Goal: Information Seeking & Learning: Learn about a topic

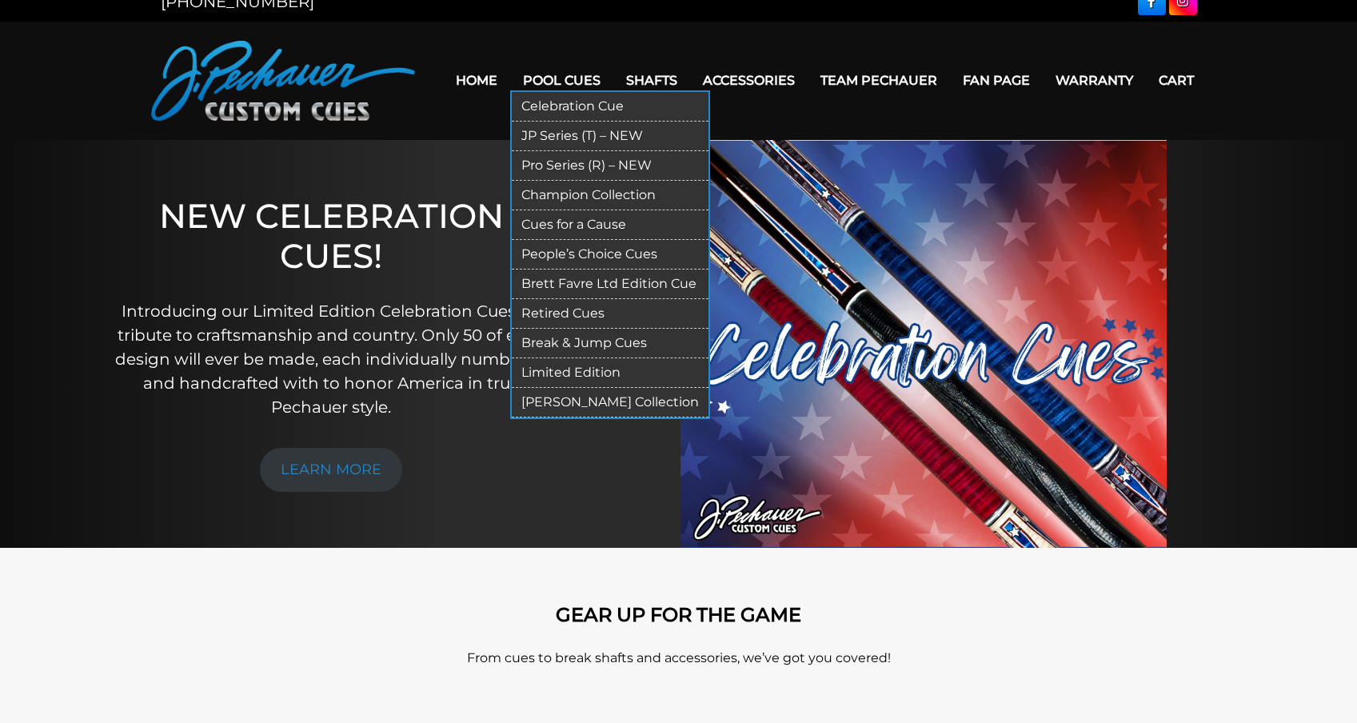
scroll to position [58, 0]
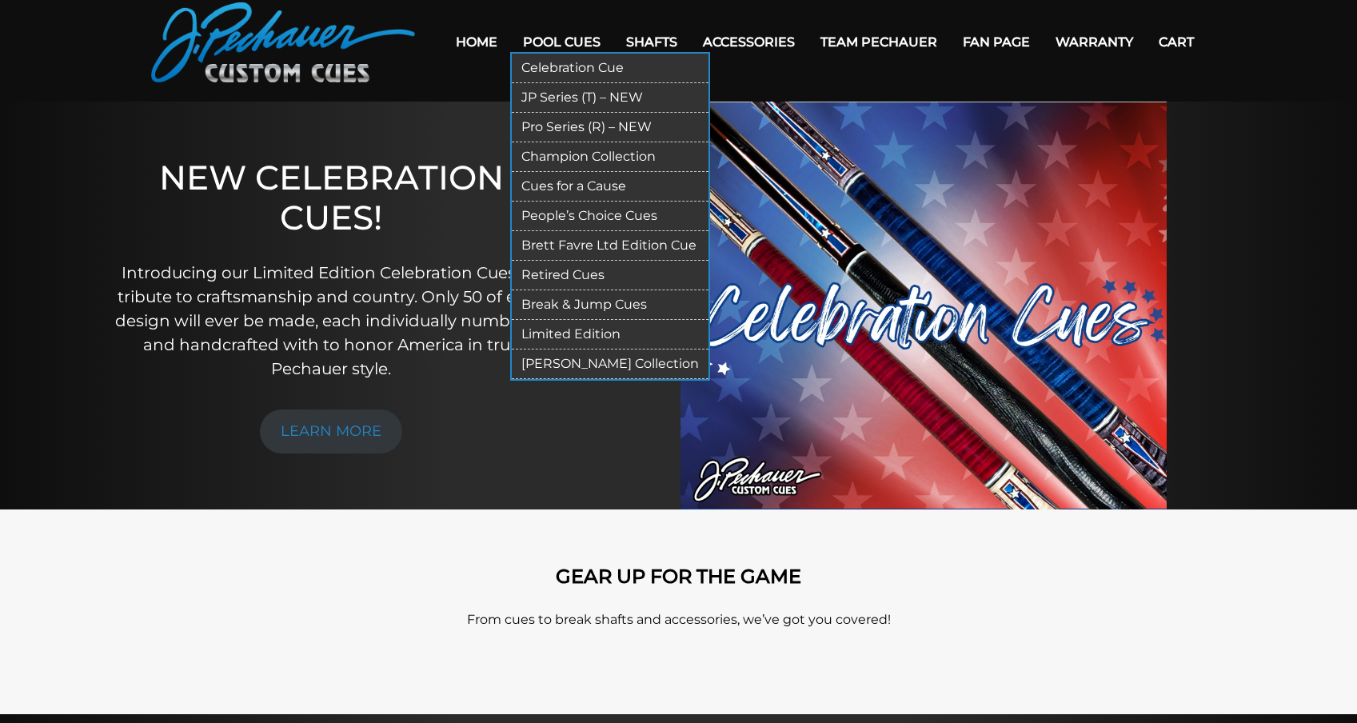
click at [557, 97] on link "JP Series (T) – NEW" at bounding box center [610, 98] width 197 height 30
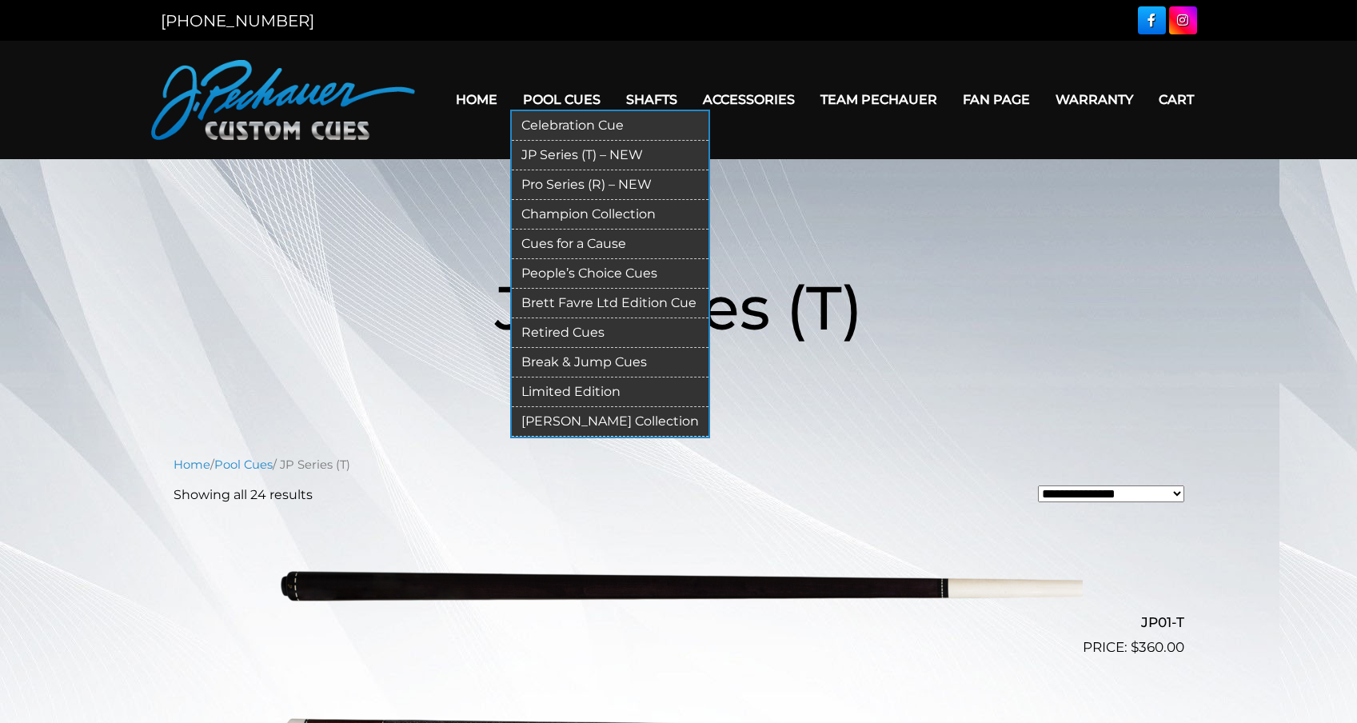
click at [541, 186] on link "Pro Series (R) – NEW" at bounding box center [610, 185] width 197 height 30
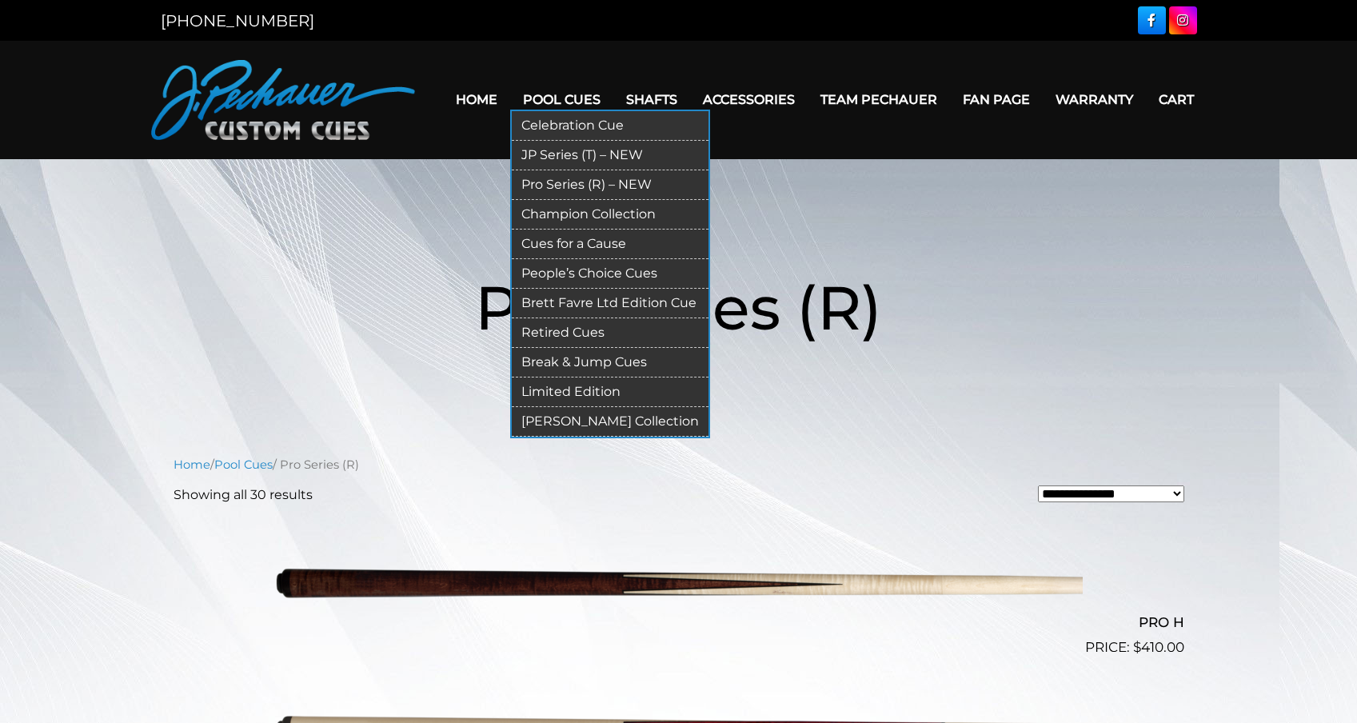
click at [541, 211] on link "Champion Collection" at bounding box center [610, 215] width 197 height 30
click at [554, 123] on link "Celebration Cue" at bounding box center [610, 126] width 197 height 30
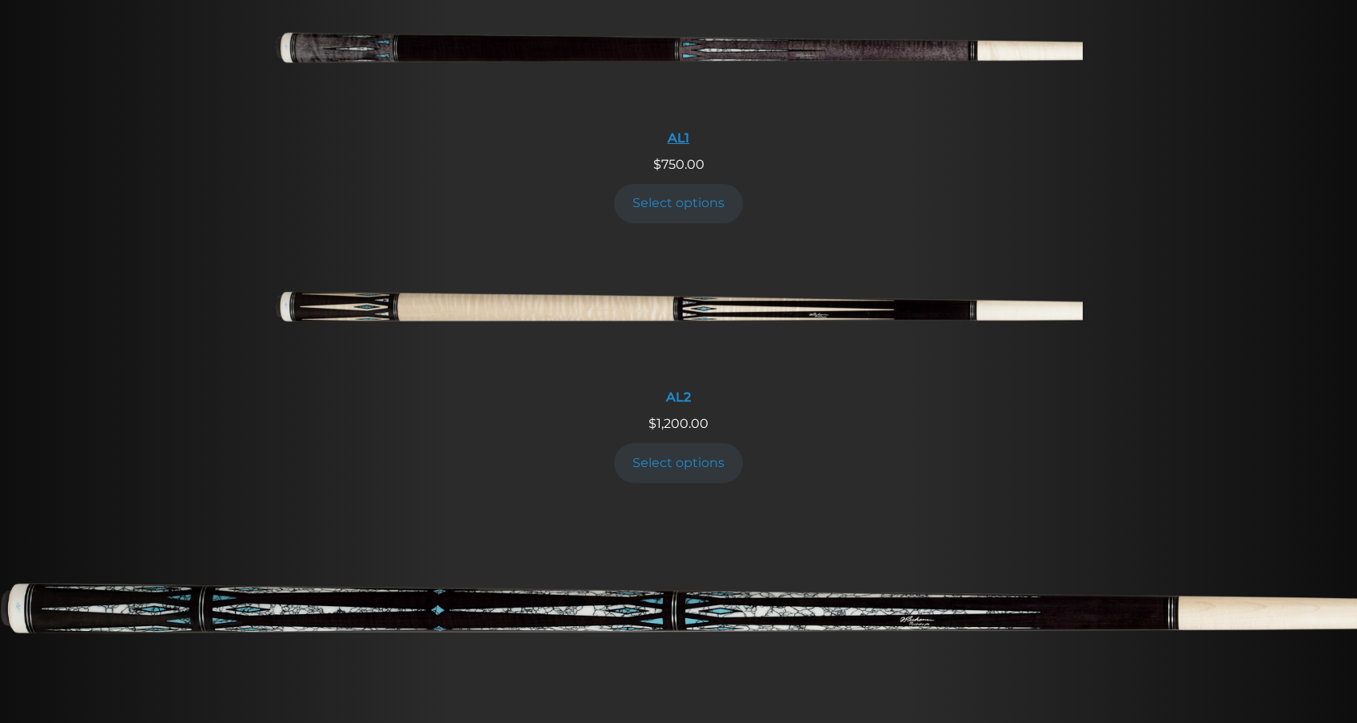
scroll to position [126, 0]
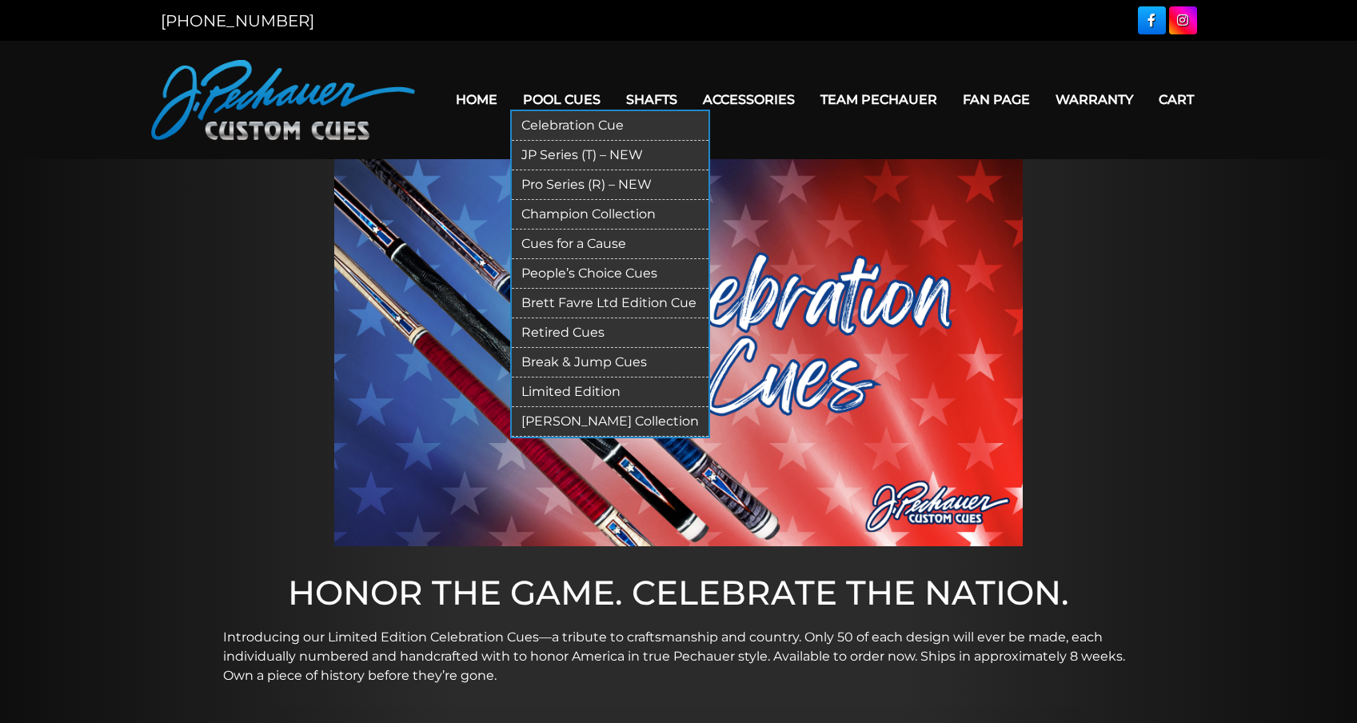
click at [542, 156] on link "JP Series (T) – NEW" at bounding box center [610, 156] width 197 height 30
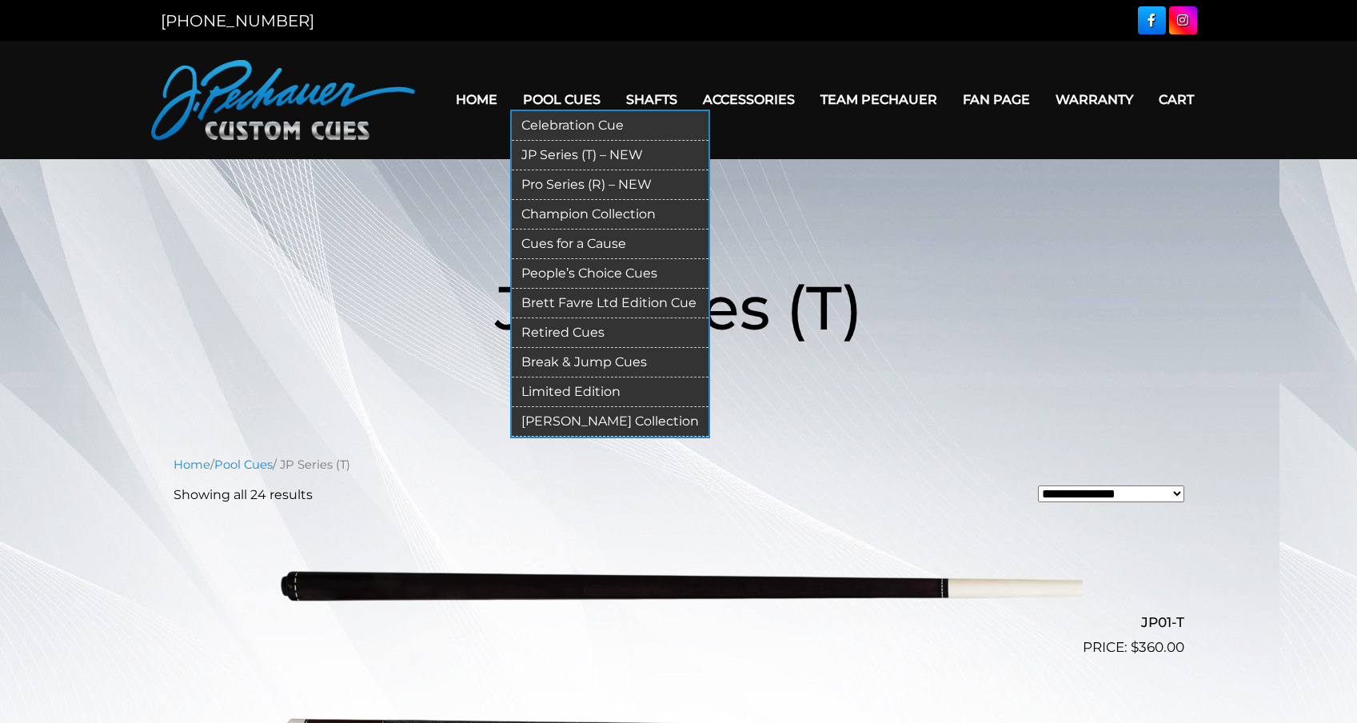
click at [542, 182] on link "Pro Series (R) – NEW" at bounding box center [610, 185] width 197 height 30
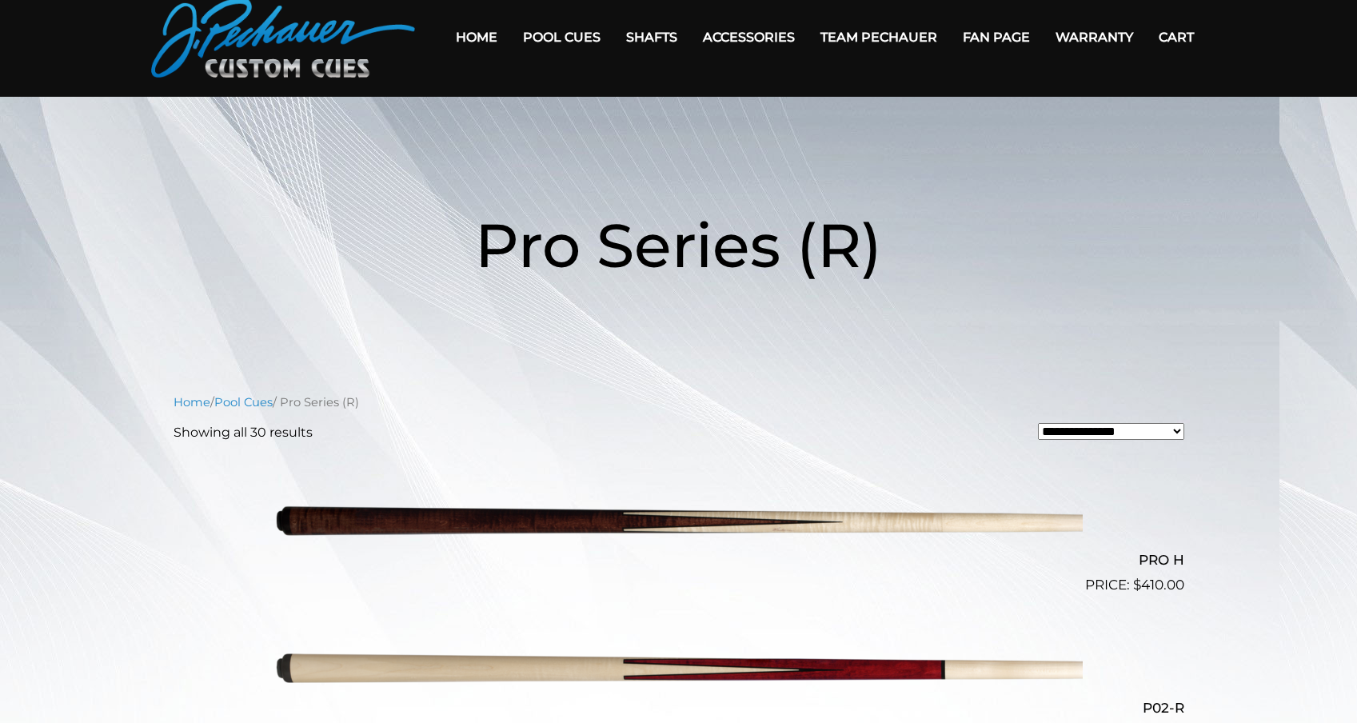
scroll to position [149, 0]
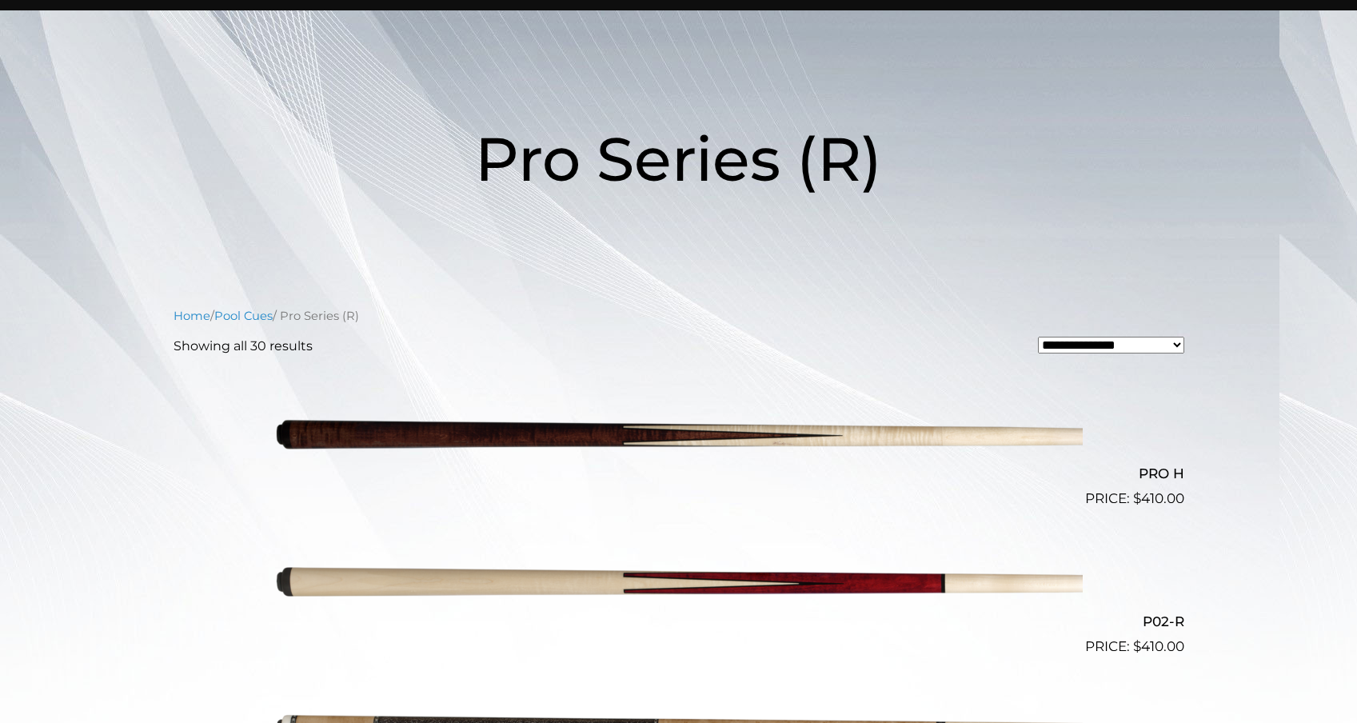
click at [431, 431] on img at bounding box center [679, 436] width 808 height 134
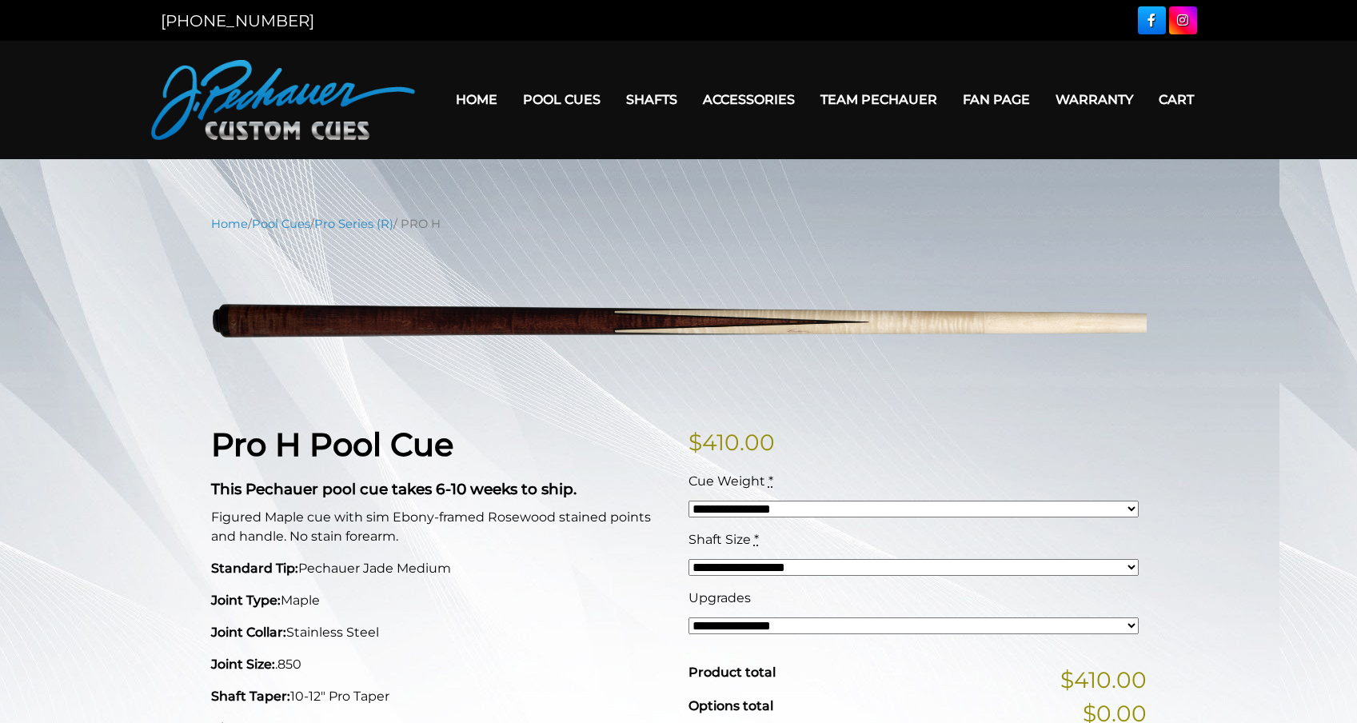
click at [464, 102] on link "Home" at bounding box center [476, 99] width 67 height 41
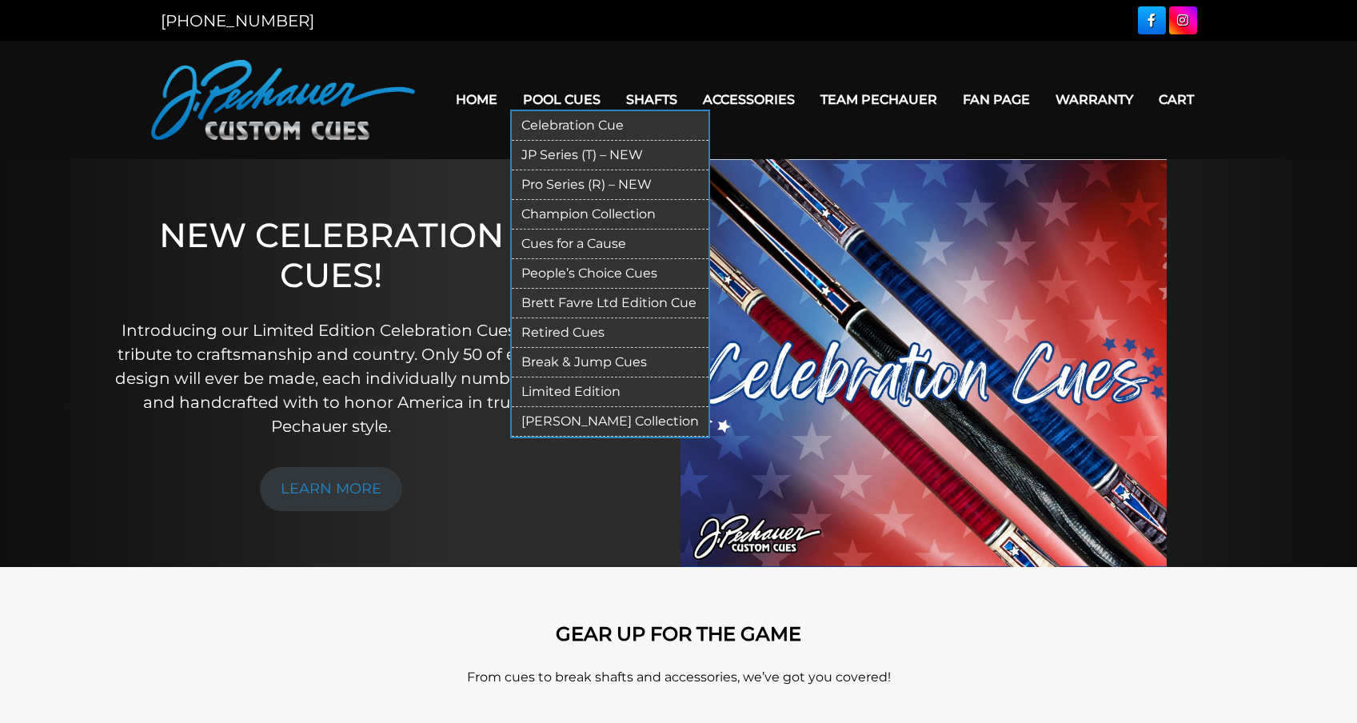
click at [553, 98] on link "Pool Cues" at bounding box center [561, 99] width 103 height 41
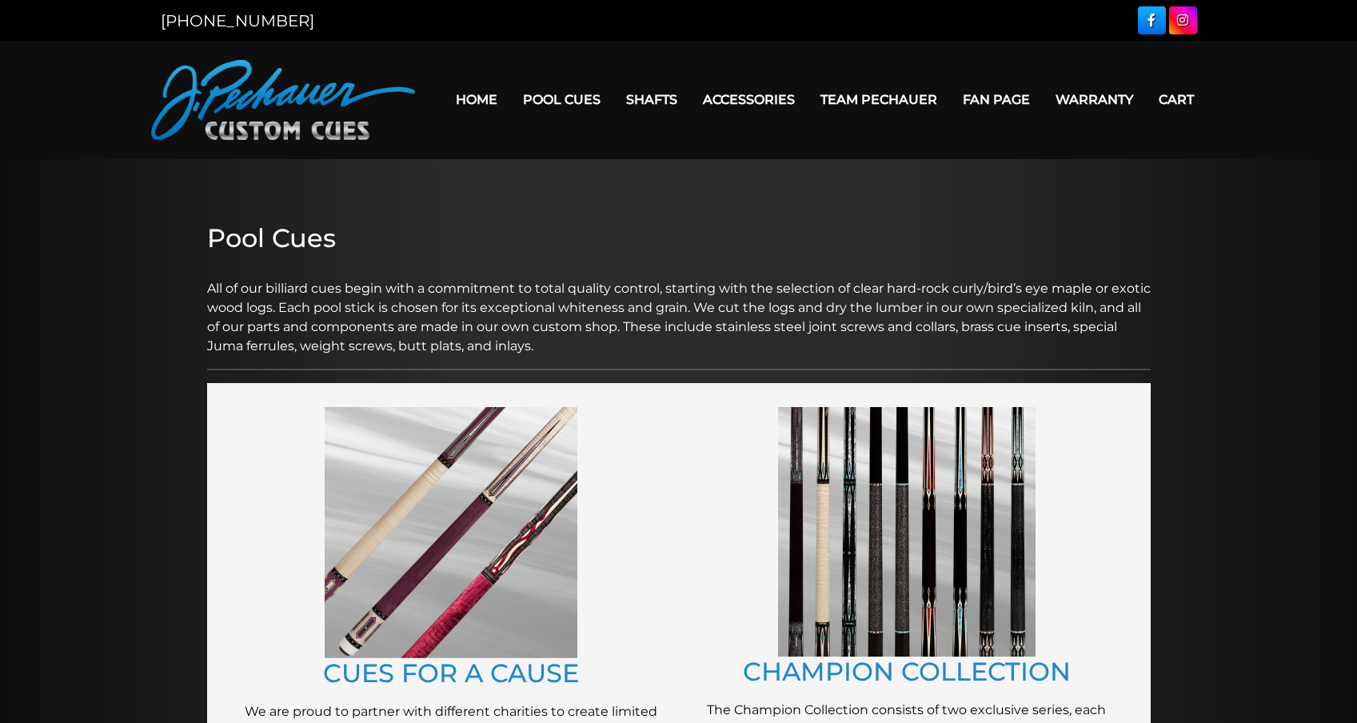
click at [871, 96] on link "Team Pechauer" at bounding box center [879, 99] width 142 height 41
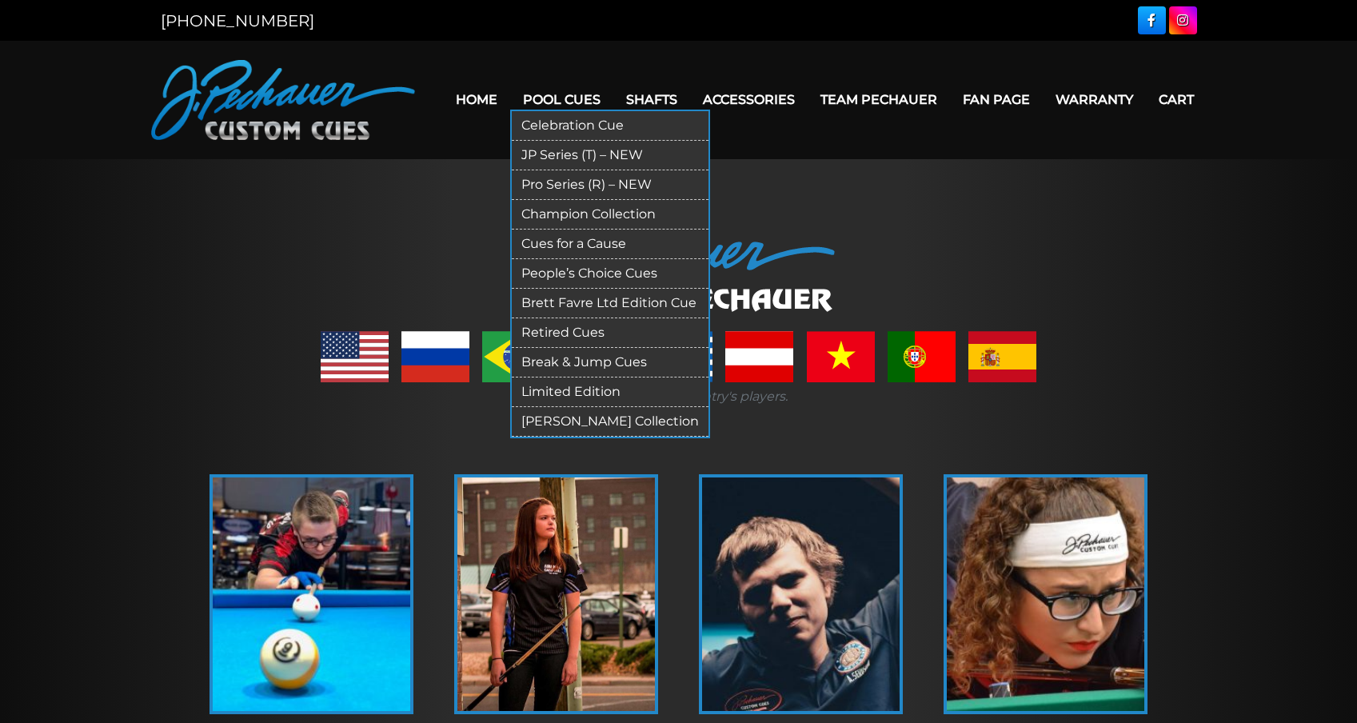
click at [531, 178] on link "Pro Series (R) – NEW" at bounding box center [610, 185] width 197 height 30
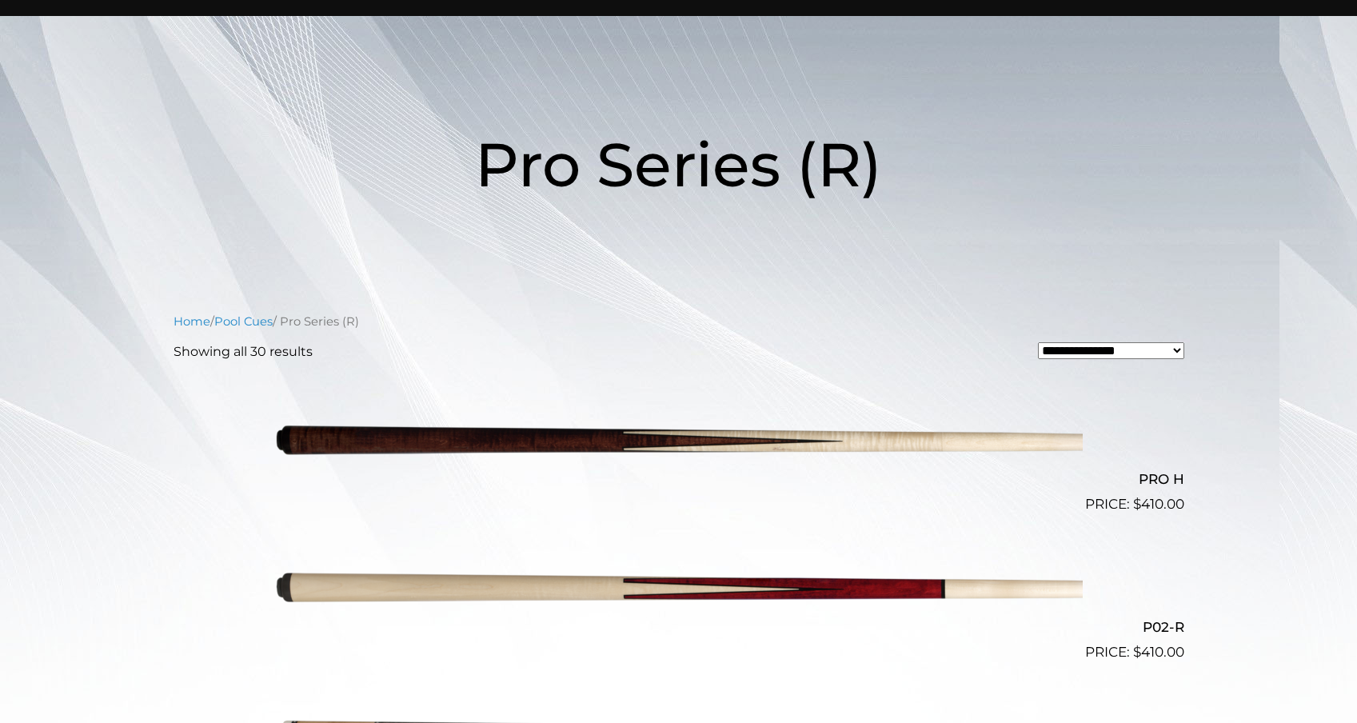
scroll to position [365, 0]
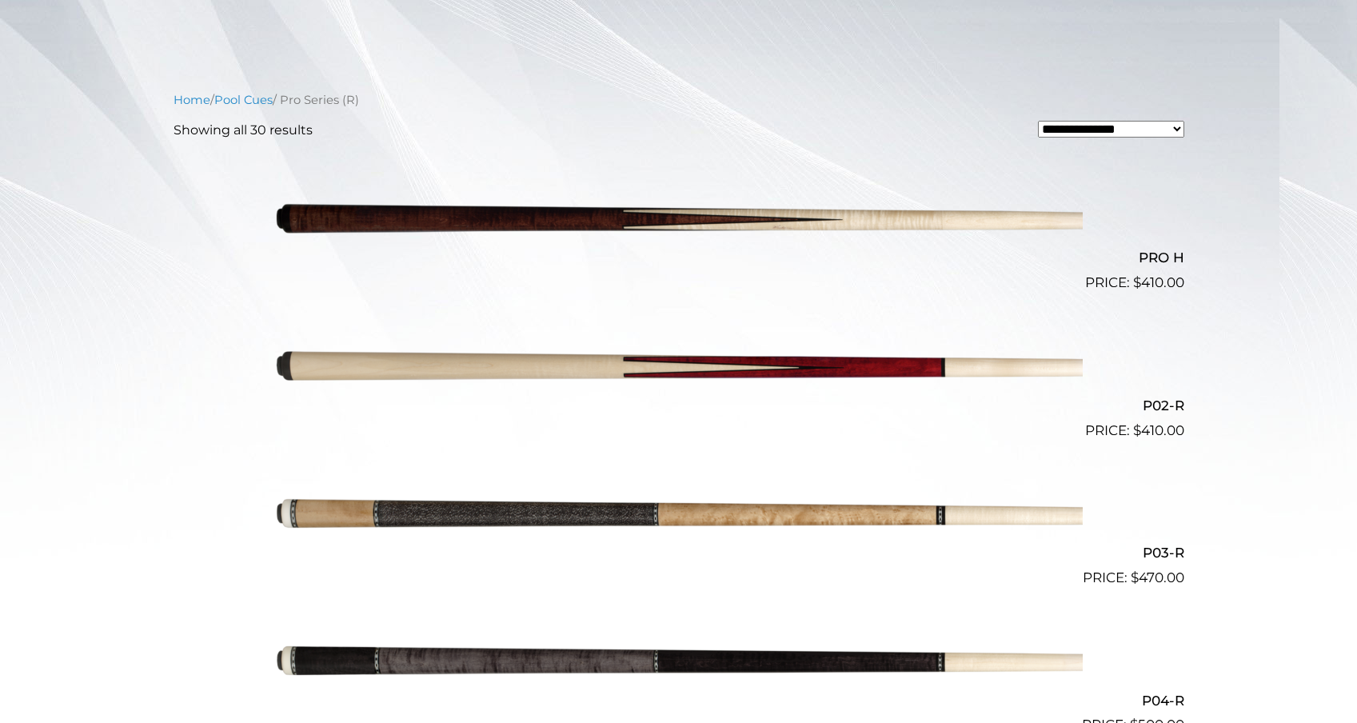
click at [1016, 360] on img at bounding box center [679, 367] width 808 height 134
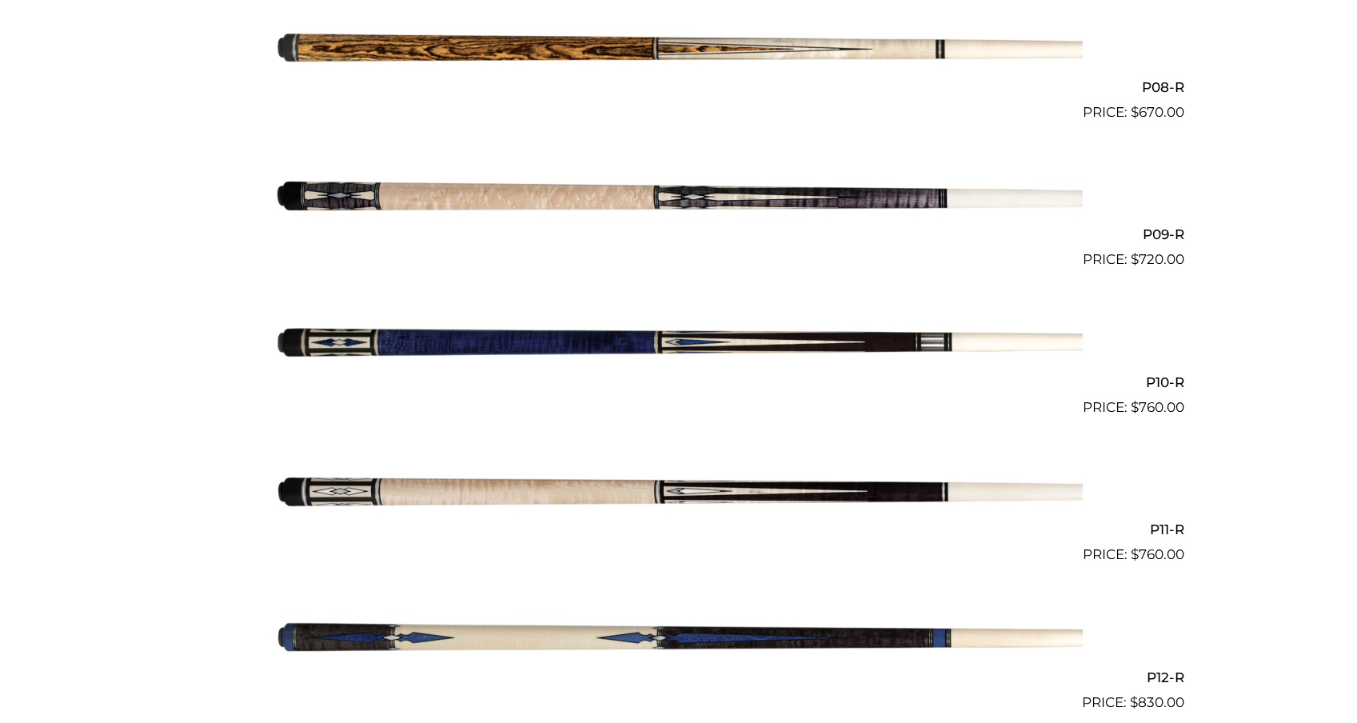
scroll to position [1685, 0]
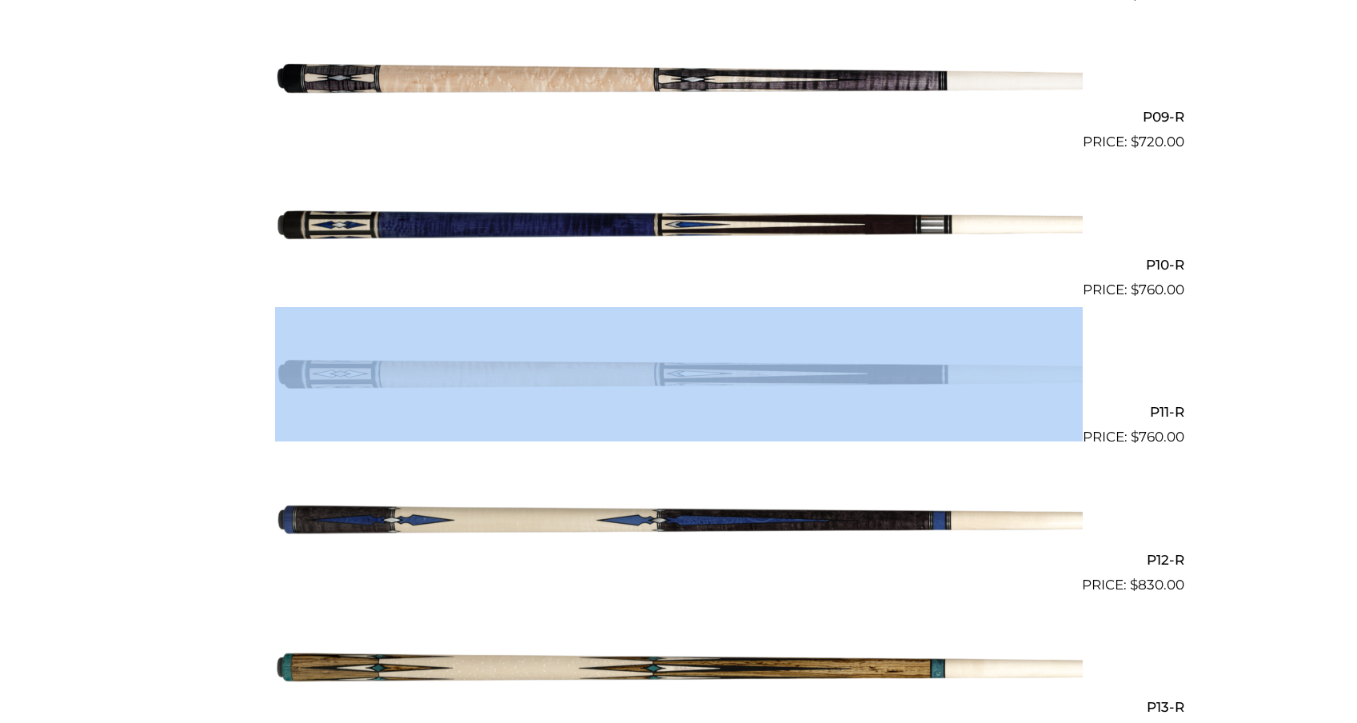
drag, startPoint x: 855, startPoint y: 357, endPoint x: 798, endPoint y: 380, distance: 61.3
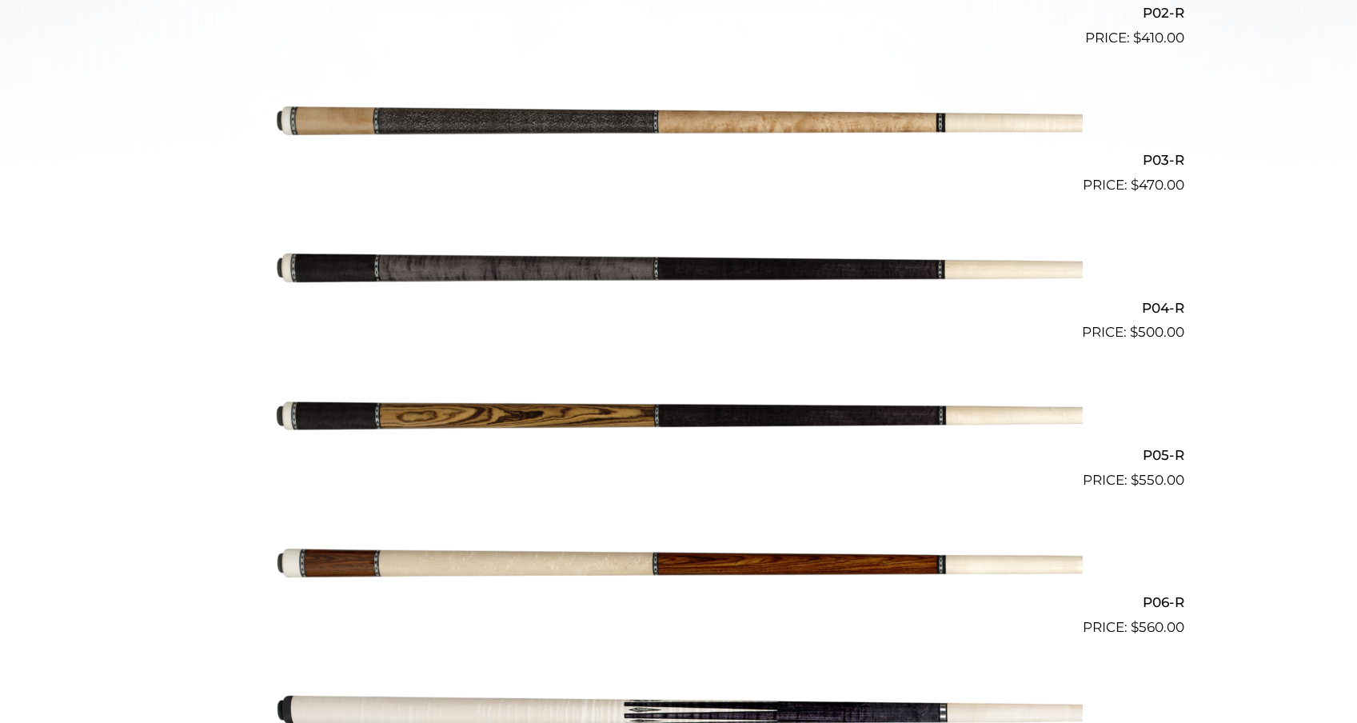
scroll to position [0, 0]
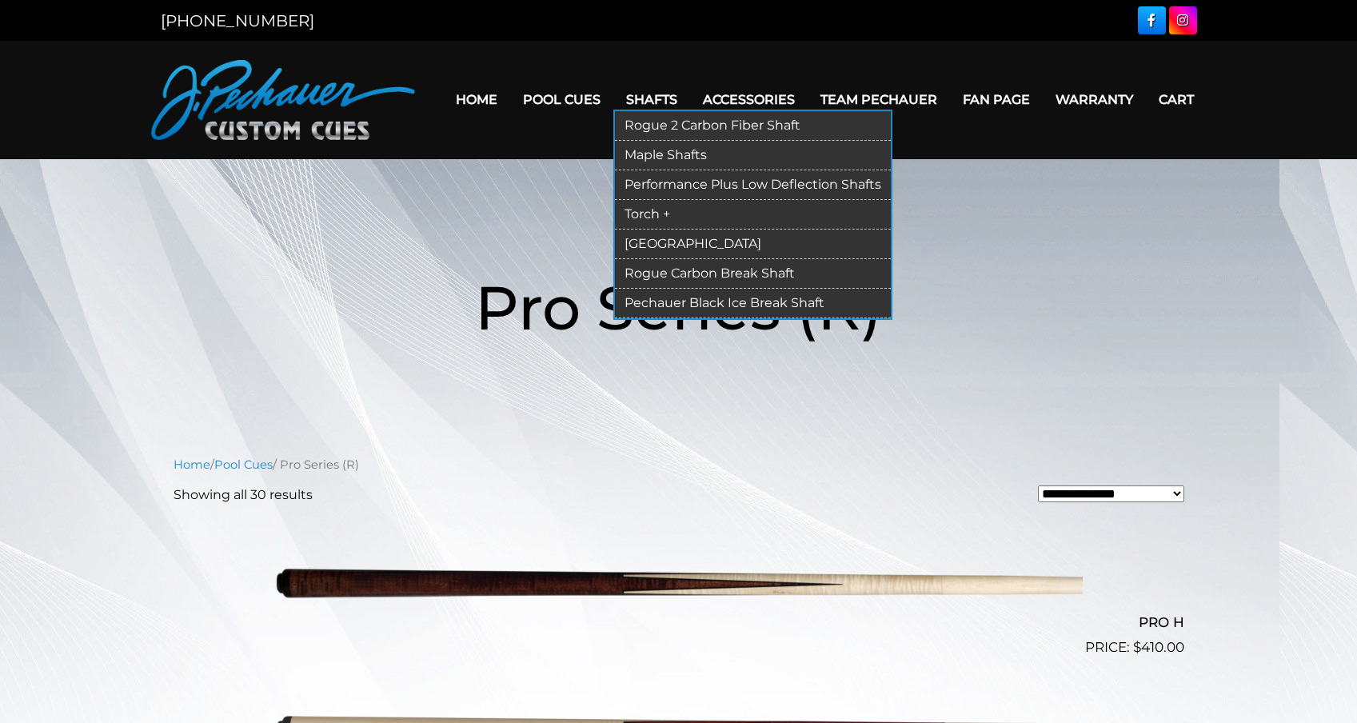
click at [633, 246] on link "[GEOGRAPHIC_DATA]" at bounding box center [753, 245] width 276 height 30
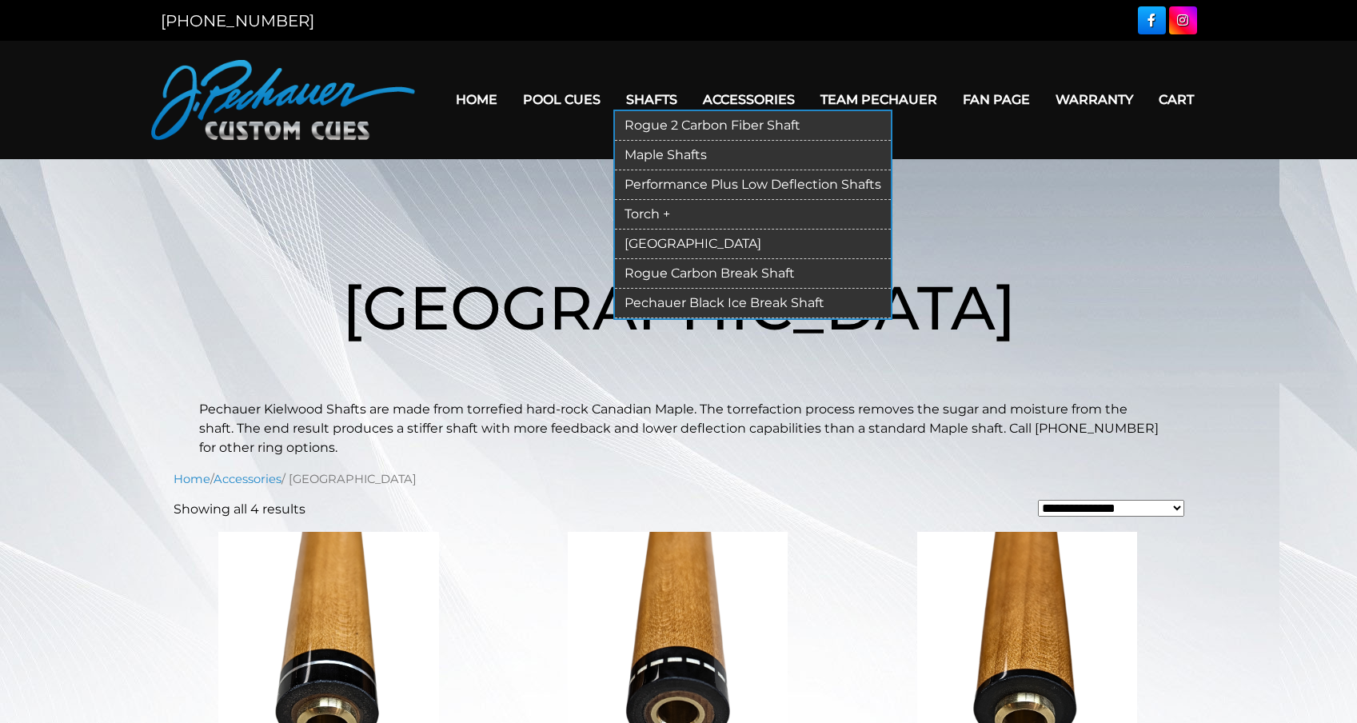
click at [641, 300] on link "Pechauer Black Ice Break Shaft" at bounding box center [753, 304] width 276 height 30
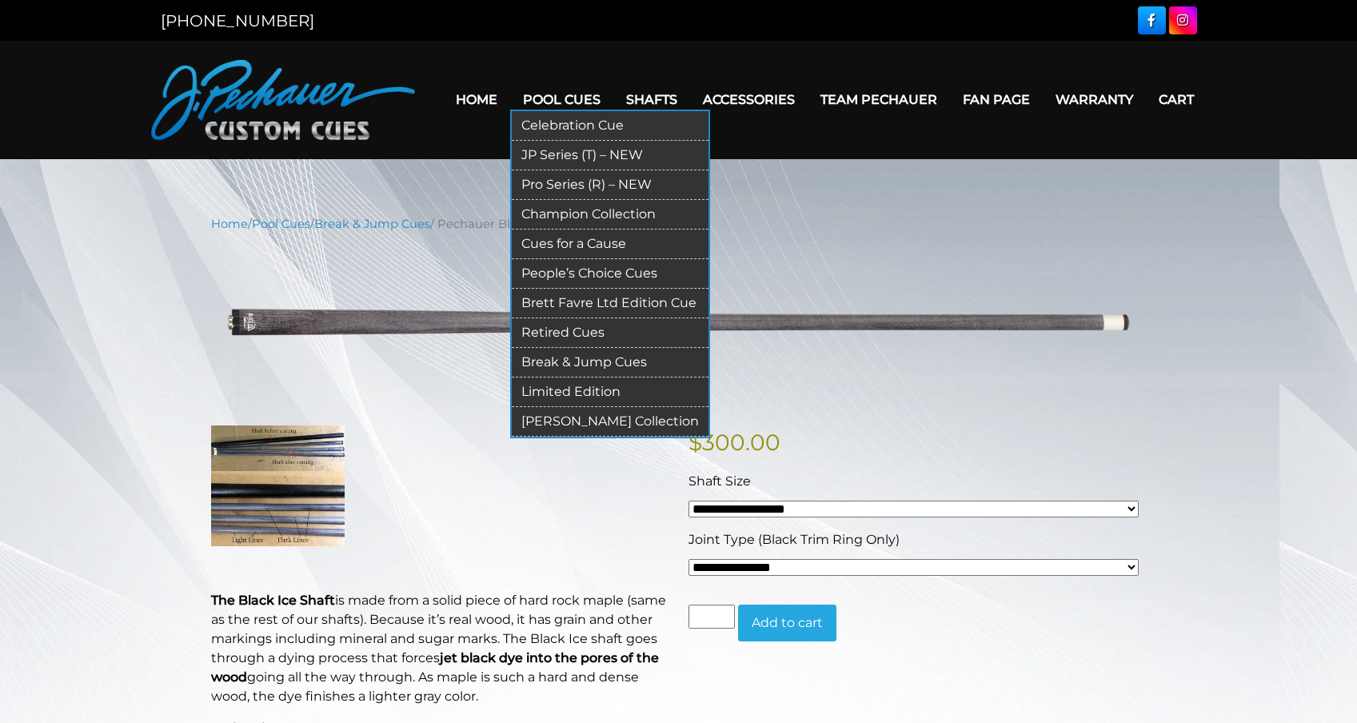
click at [559, 242] on link "Cues for a Cause" at bounding box center [610, 245] width 197 height 30
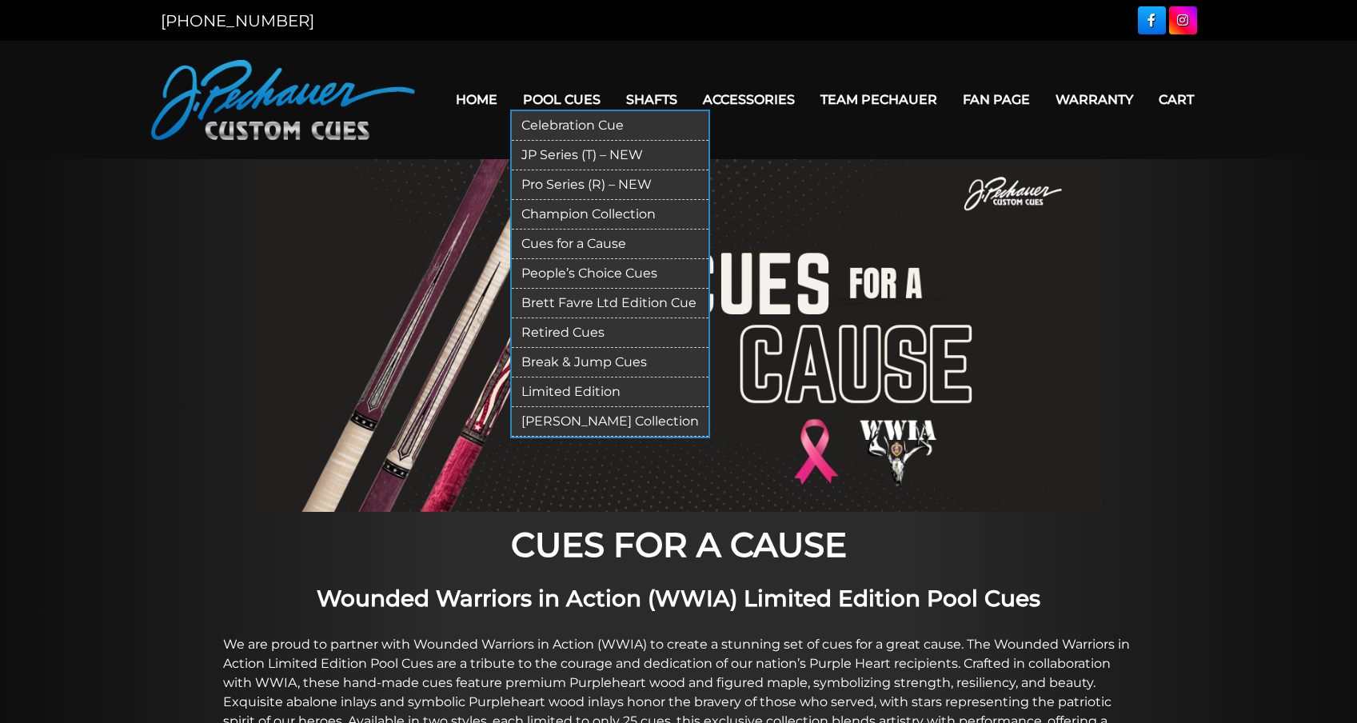
click at [545, 185] on link "Pro Series (R) – NEW" at bounding box center [610, 185] width 197 height 30
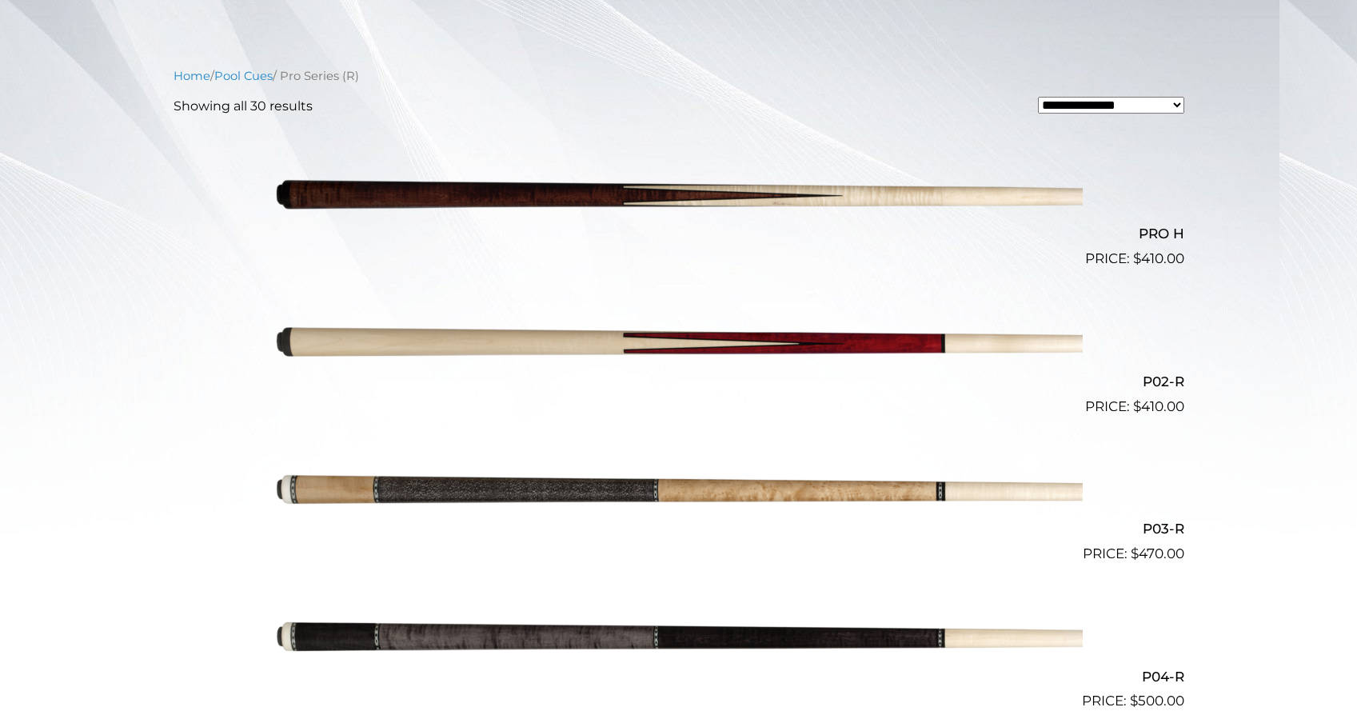
scroll to position [496, 0]
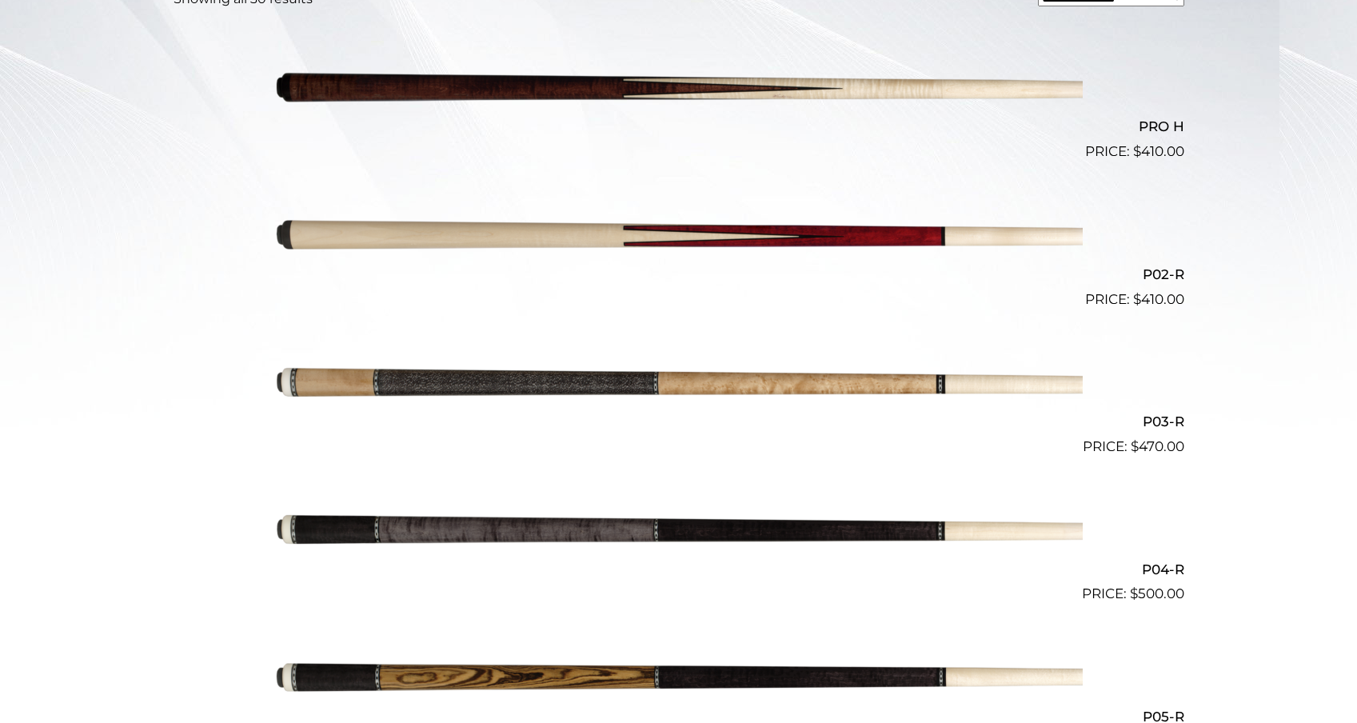
click at [1013, 234] on img at bounding box center [679, 236] width 808 height 134
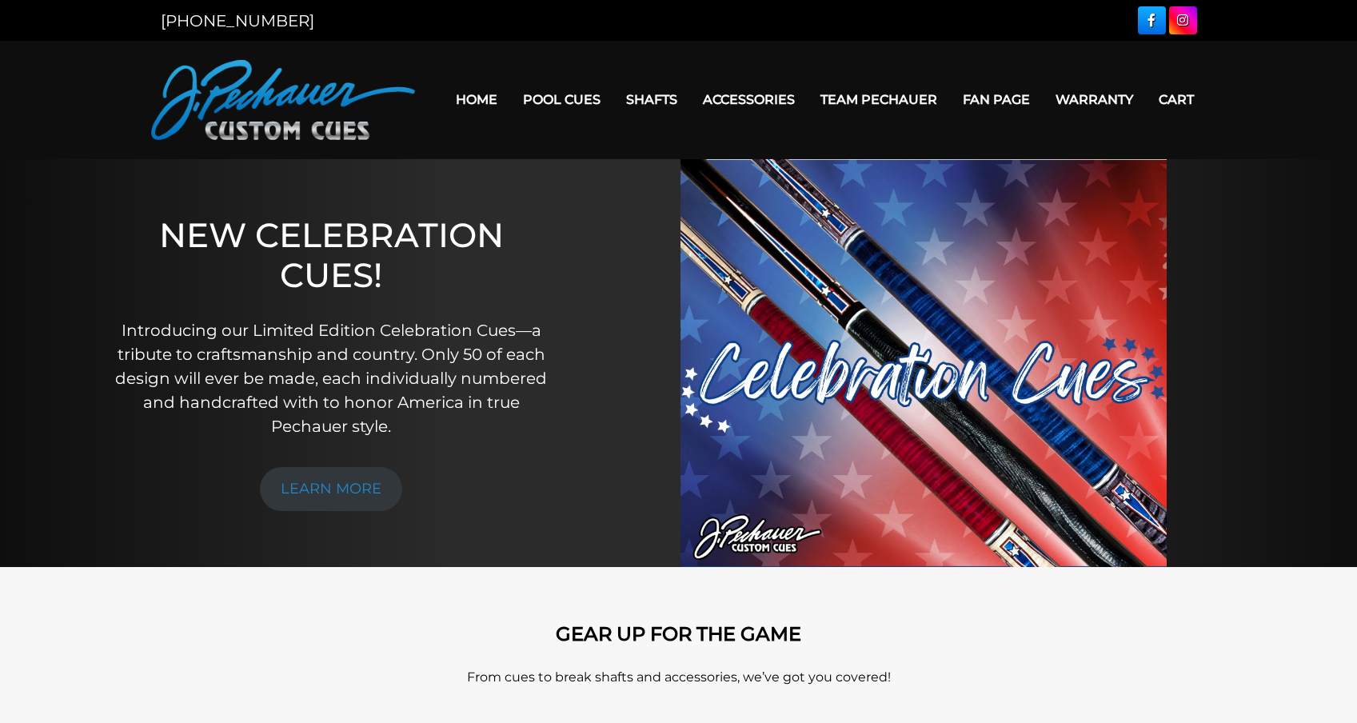
click at [1174, 100] on link "Cart" at bounding box center [1176, 99] width 61 height 41
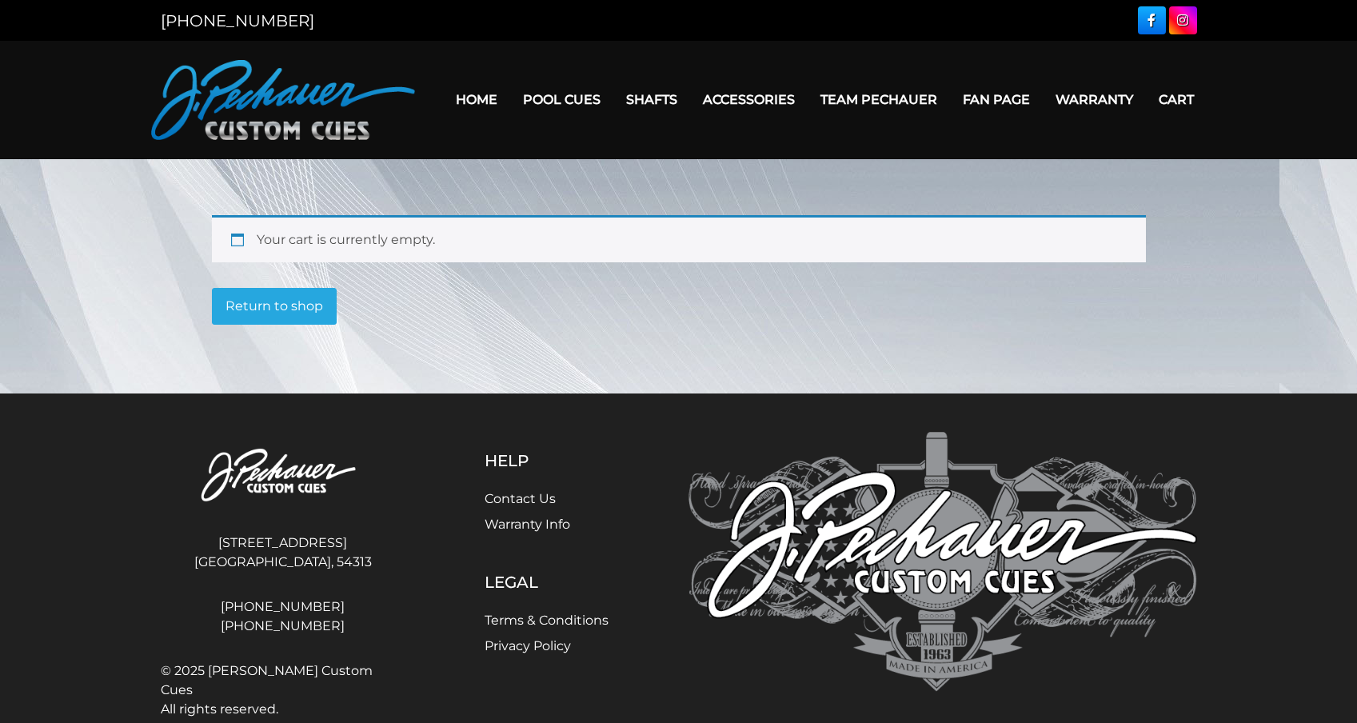
click at [993, 97] on link "Fan Page" at bounding box center [996, 99] width 93 height 41
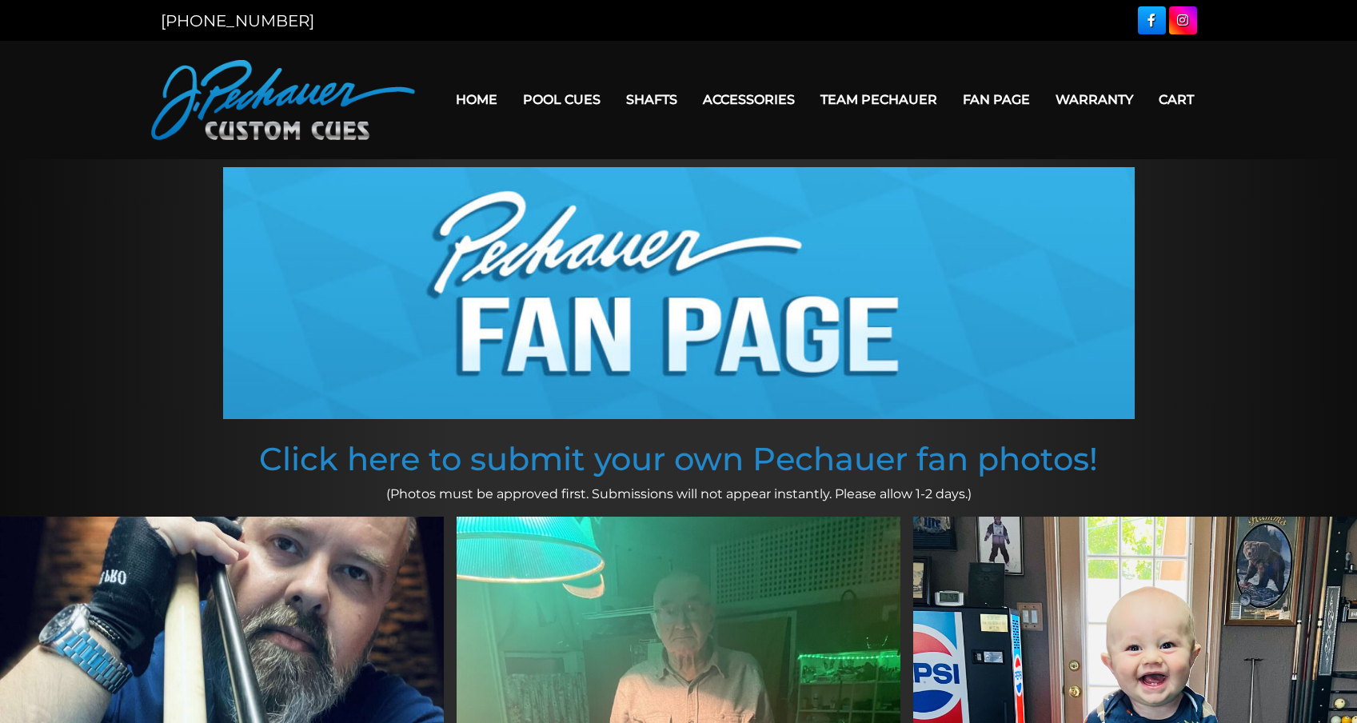
click at [864, 95] on link "Team Pechauer" at bounding box center [879, 99] width 142 height 41
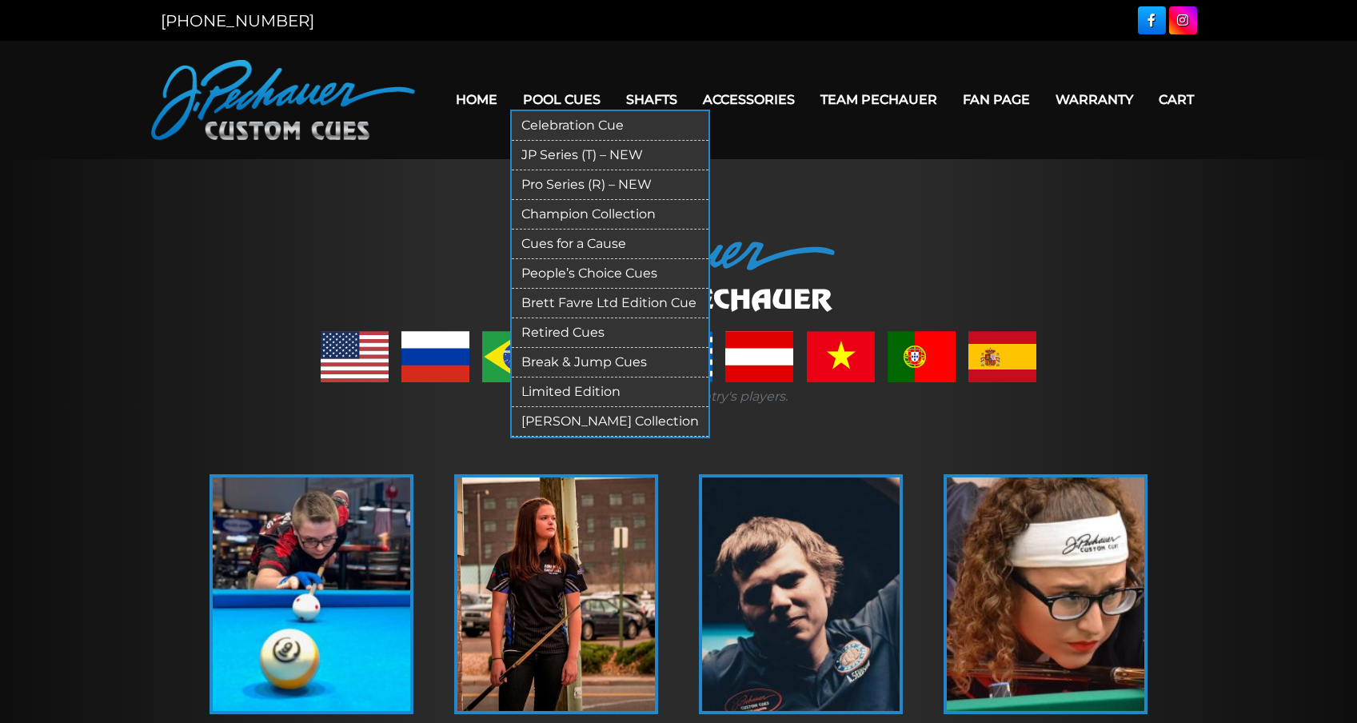
click at [547, 394] on link "Limited Edition" at bounding box center [610, 392] width 197 height 30
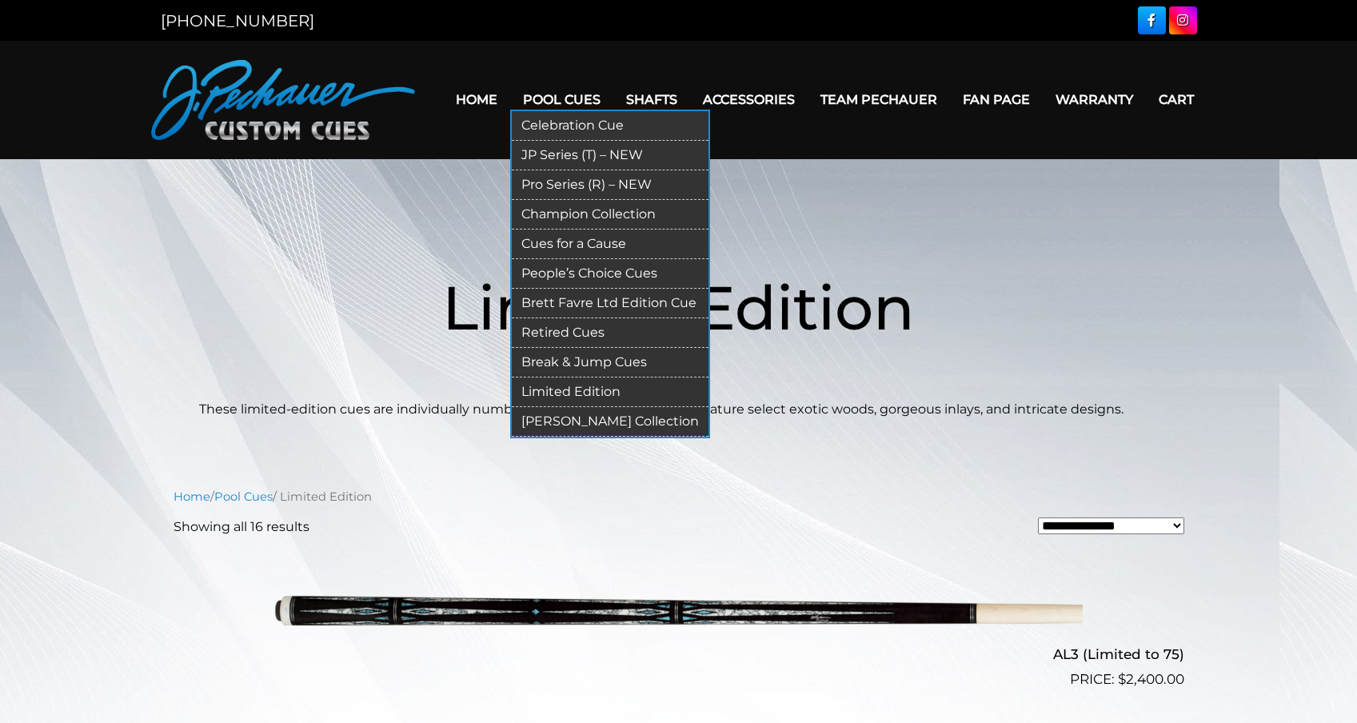
click at [544, 126] on link "Celebration Cue" at bounding box center [610, 126] width 197 height 30
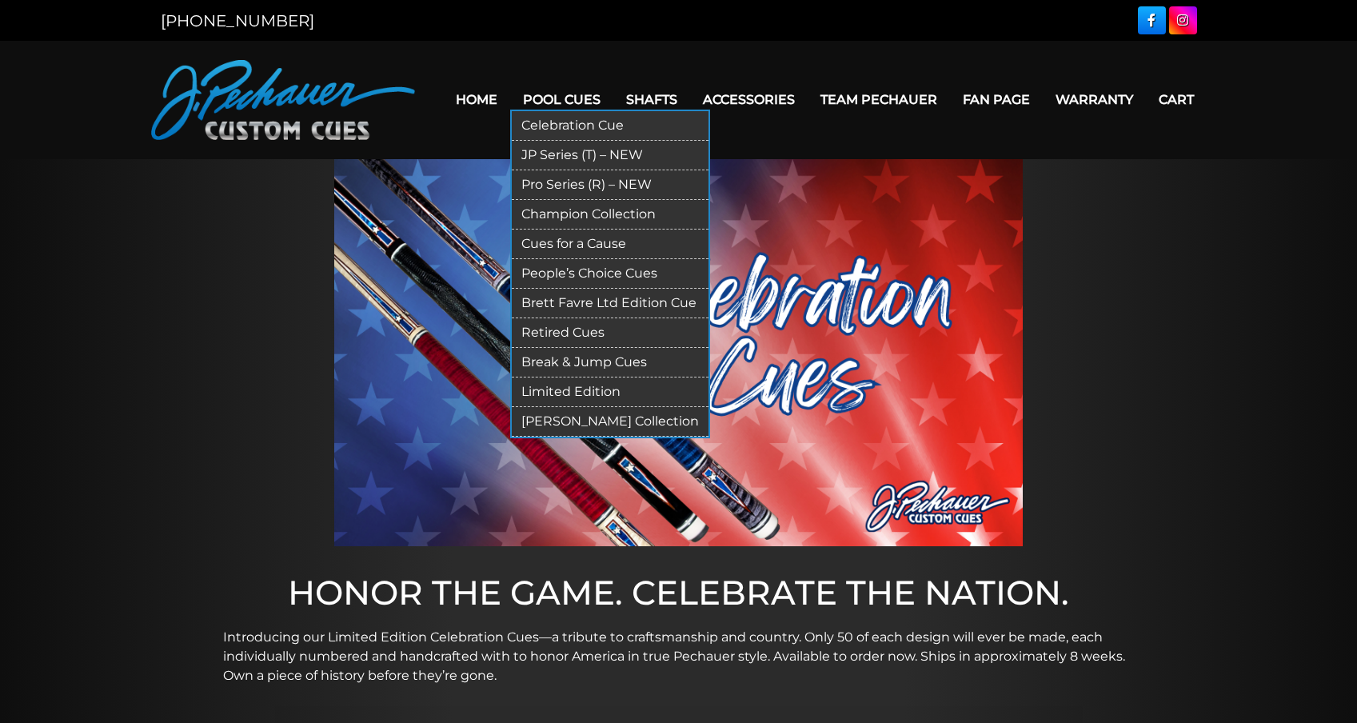
click at [539, 158] on link "JP Series (T) – NEW" at bounding box center [610, 156] width 197 height 30
click at [561, 240] on link "Cues for a Cause" at bounding box center [610, 245] width 197 height 30
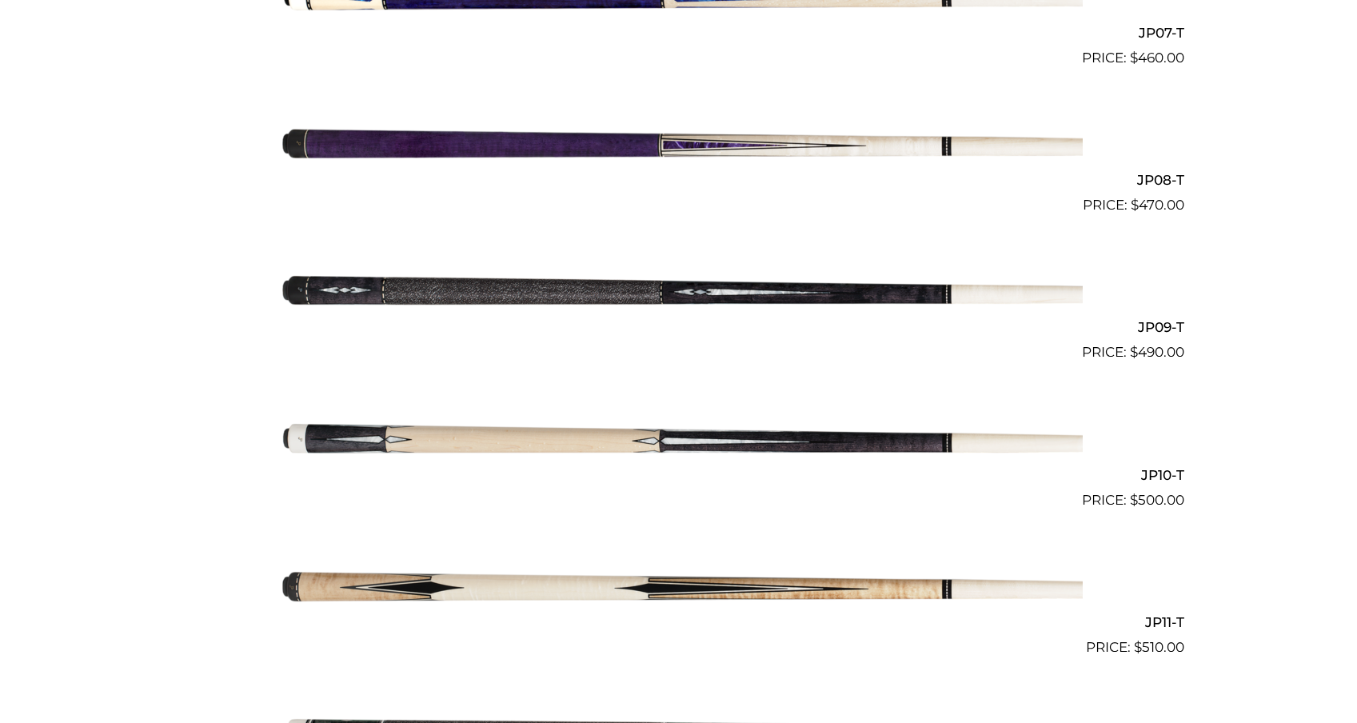
scroll to position [429, 0]
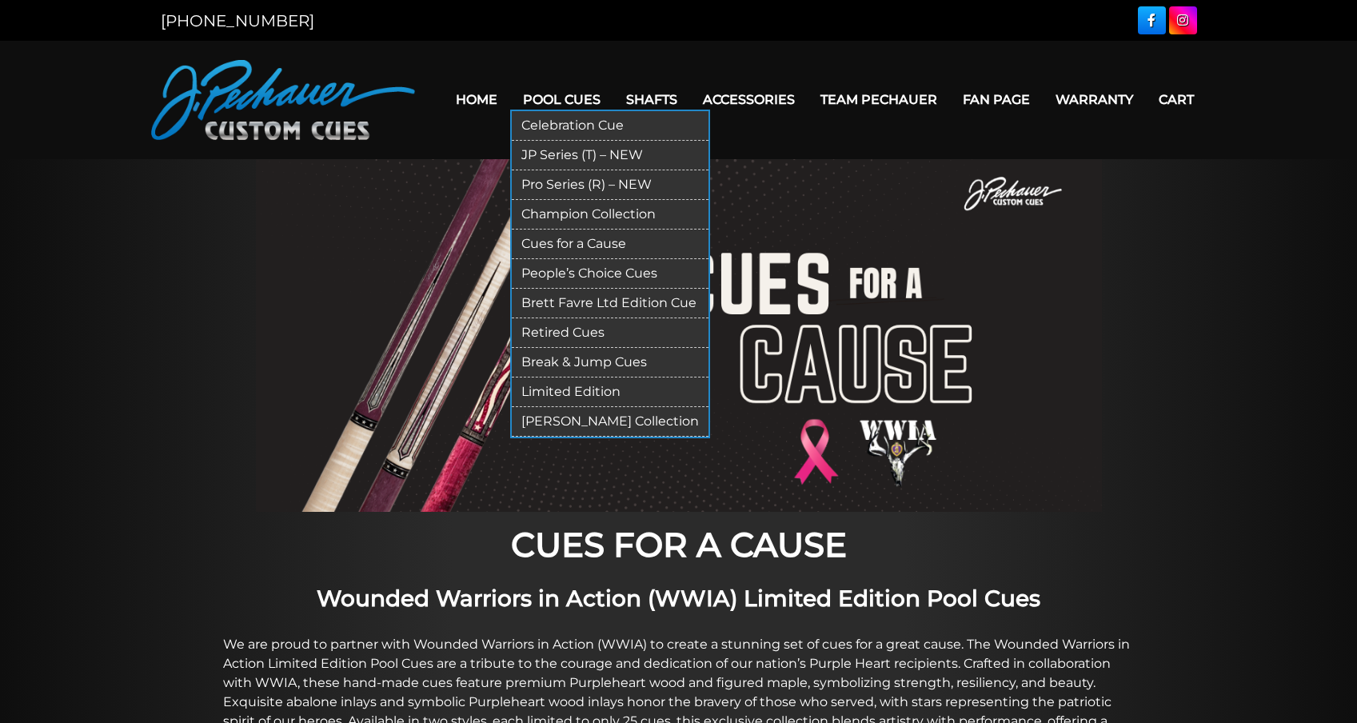
click at [544, 386] on link "Limited Edition" at bounding box center [610, 392] width 197 height 30
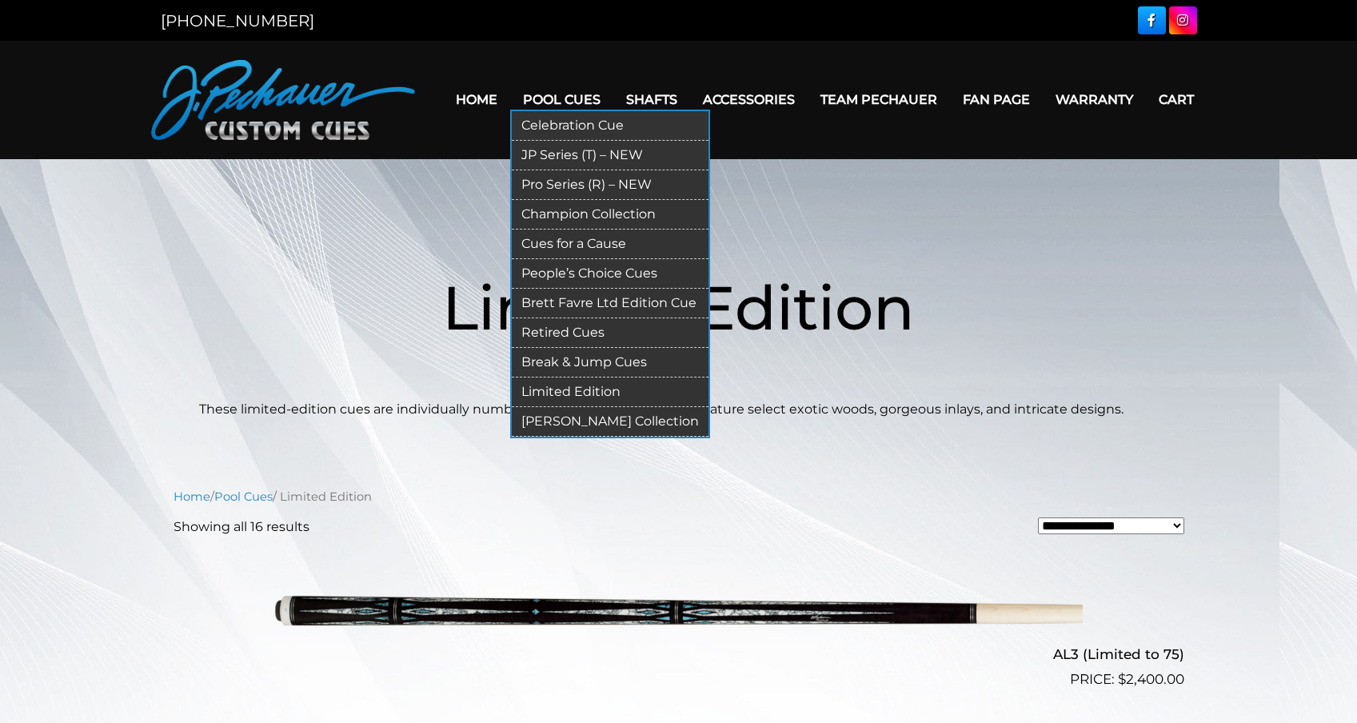
click at [533, 186] on link "Pro Series (R) – NEW" at bounding box center [610, 185] width 197 height 30
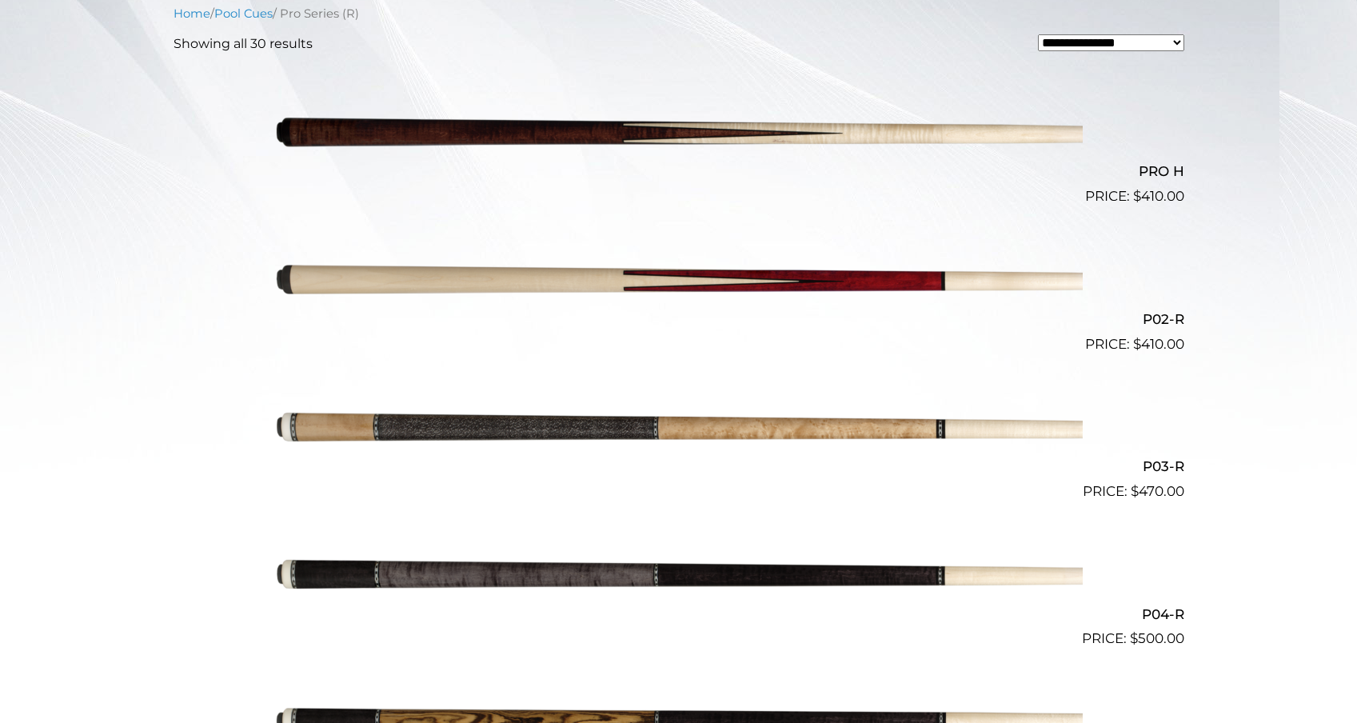
scroll to position [689, 0]
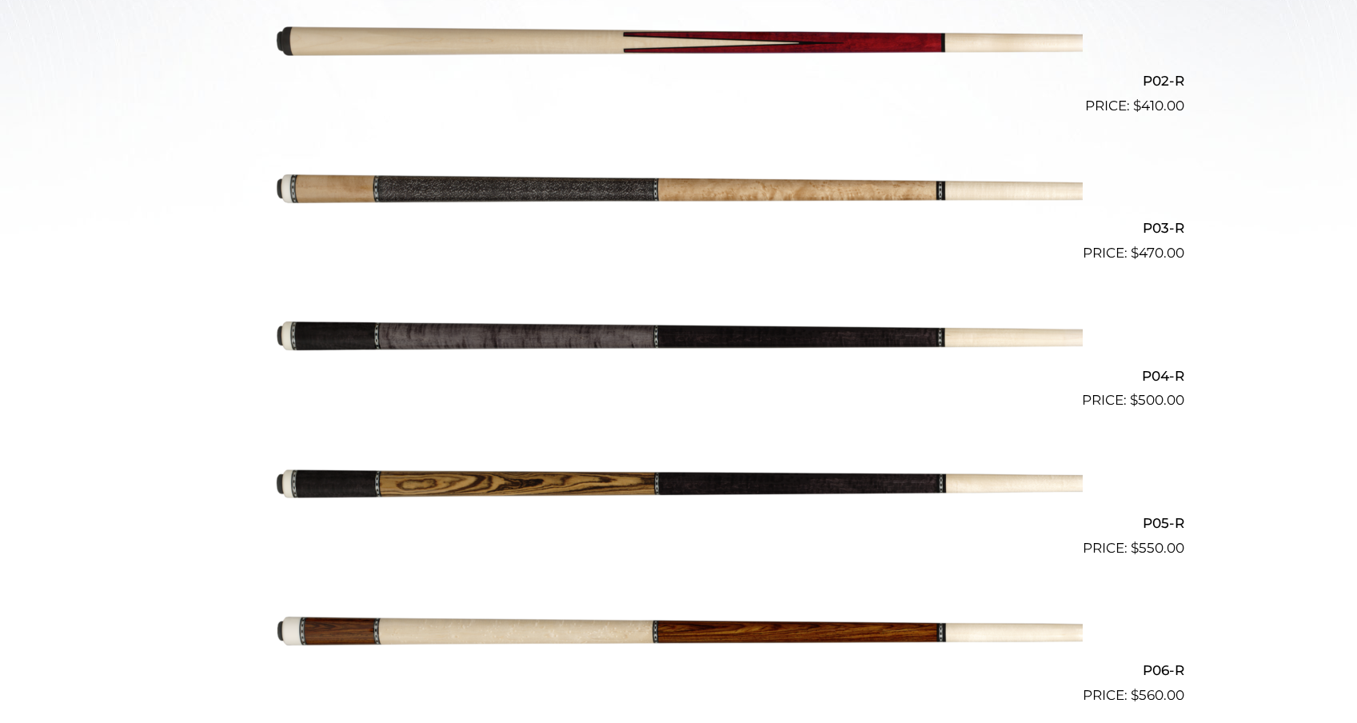
click at [488, 327] on img at bounding box center [679, 337] width 808 height 134
